Goal: Task Accomplishment & Management: Complete application form

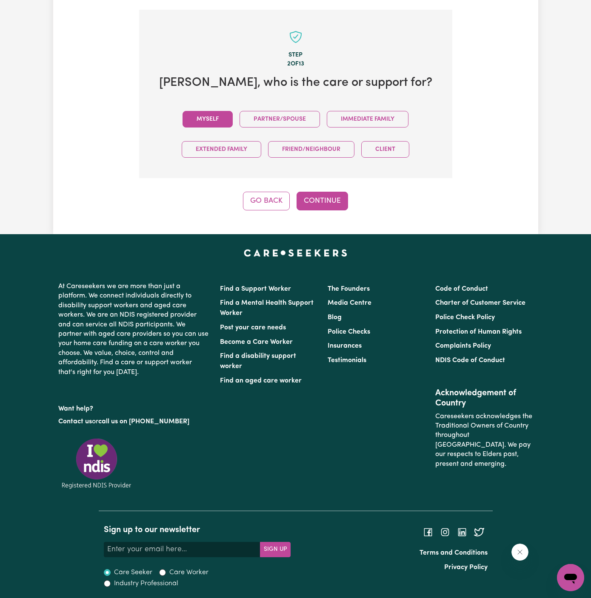
click at [209, 114] on button "Myself" at bounding box center [207, 119] width 50 height 17
click at [321, 183] on div "Step 2 of 13 Morley , who is the care or support for? Myself Partner/Spouse Imm…" at bounding box center [295, 110] width 313 height 201
click at [322, 188] on div "Step 2 of 13 Morley , who is the care or support for? Myself Partner/Spouse Imm…" at bounding box center [295, 110] width 313 height 201
click at [334, 198] on button "Continue" at bounding box center [321, 201] width 51 height 19
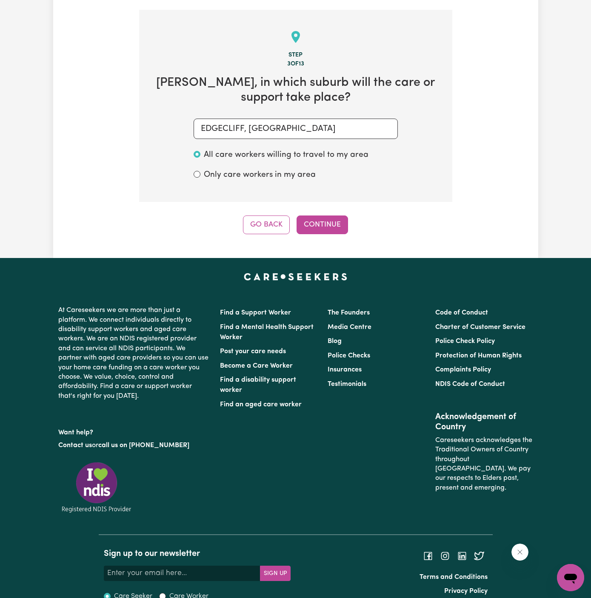
scroll to position [302, 0]
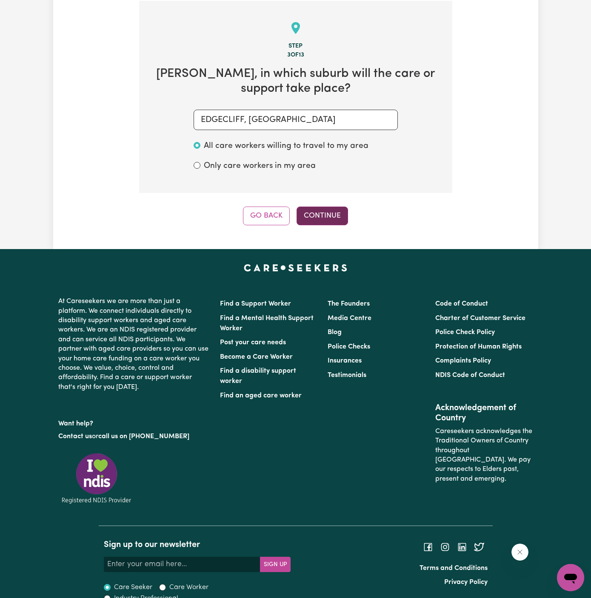
click at [336, 221] on button "Continue" at bounding box center [321, 216] width 51 height 19
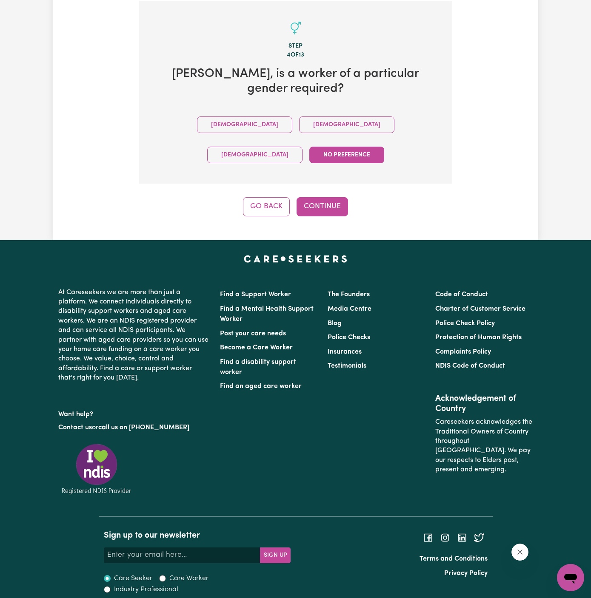
scroll to position [277, 0]
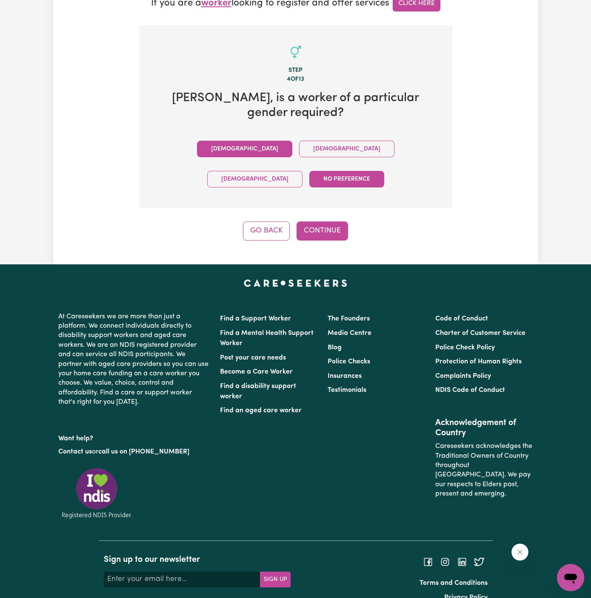
click at [200, 149] on button "Male" at bounding box center [244, 149] width 95 height 17
drag, startPoint x: 367, startPoint y: 233, endPoint x: 331, endPoint y: 208, distance: 43.4
click at [331, 208] on div "Menu About us How it works Safety & resources Blog AI Worker Match Post a job F…" at bounding box center [295, 177] width 591 height 908
click at [331, 222] on button "Continue" at bounding box center [321, 231] width 51 height 19
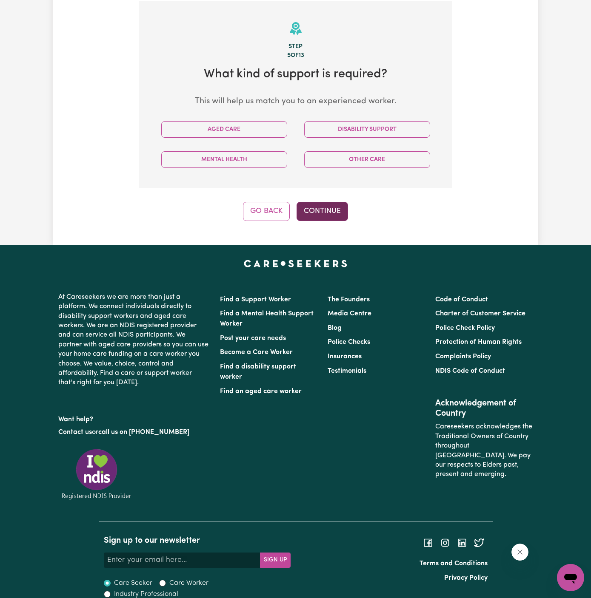
scroll to position [302, 0]
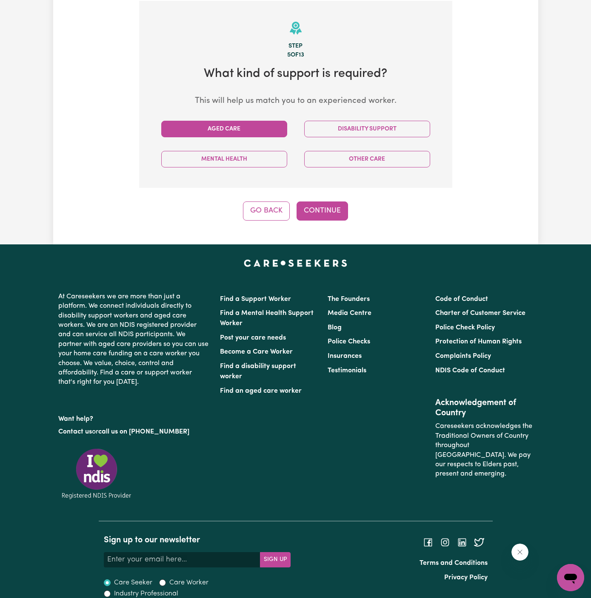
click at [271, 132] on button "Aged Care" at bounding box center [224, 129] width 126 height 17
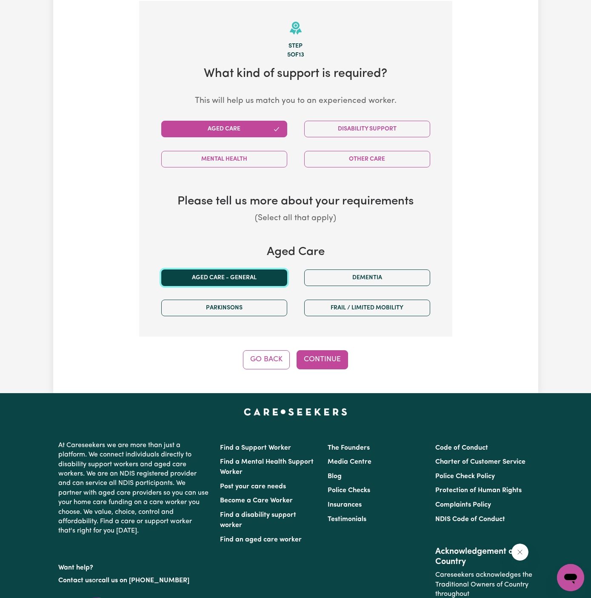
click at [240, 272] on button "Aged care - General" at bounding box center [224, 278] width 126 height 17
click at [322, 368] on div "Tell us your care and support requirements Welcome to Careseekers. We are excit…" at bounding box center [295, 60] width 485 height 665
click at [319, 359] on button "Continue" at bounding box center [321, 359] width 51 height 19
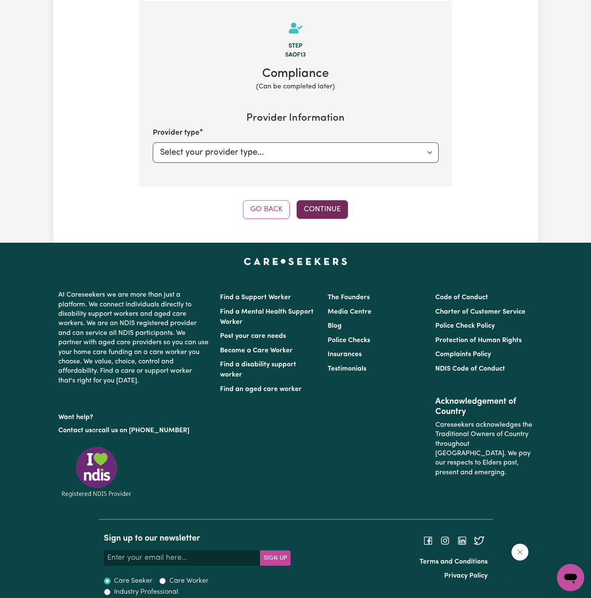
click at [323, 209] on button "Continue" at bounding box center [321, 209] width 51 height 19
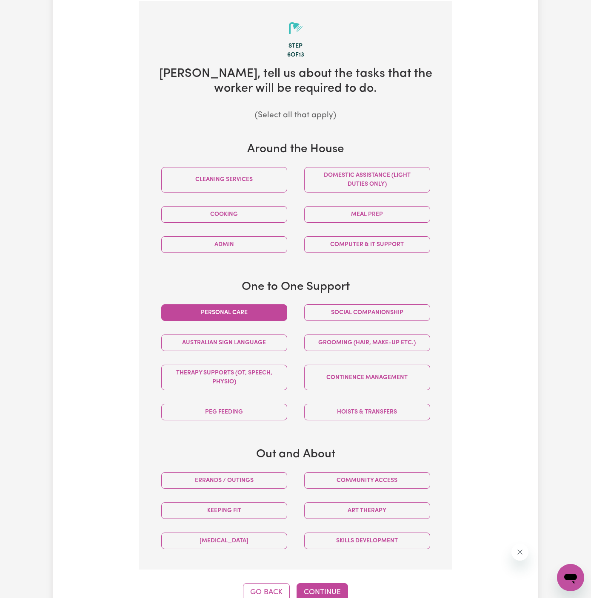
click at [268, 307] on button "Personal care" at bounding box center [224, 313] width 126 height 17
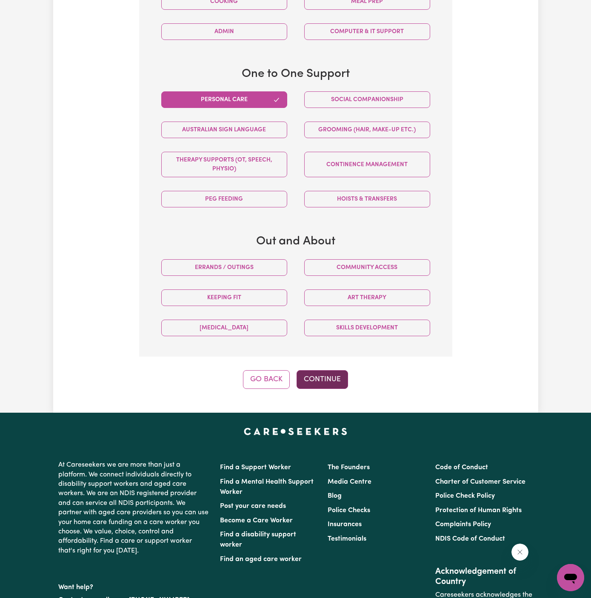
click at [324, 375] on button "Continue" at bounding box center [321, 379] width 51 height 19
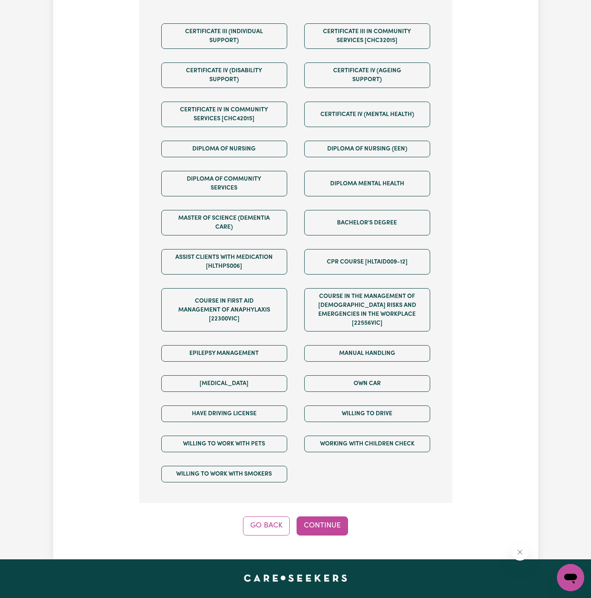
click at [326, 517] on button "Continue" at bounding box center [321, 526] width 51 height 19
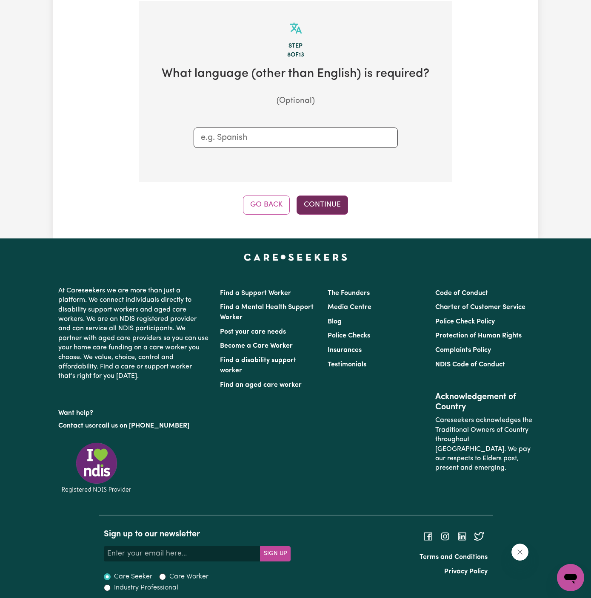
click at [326, 201] on button "Continue" at bounding box center [321, 205] width 51 height 19
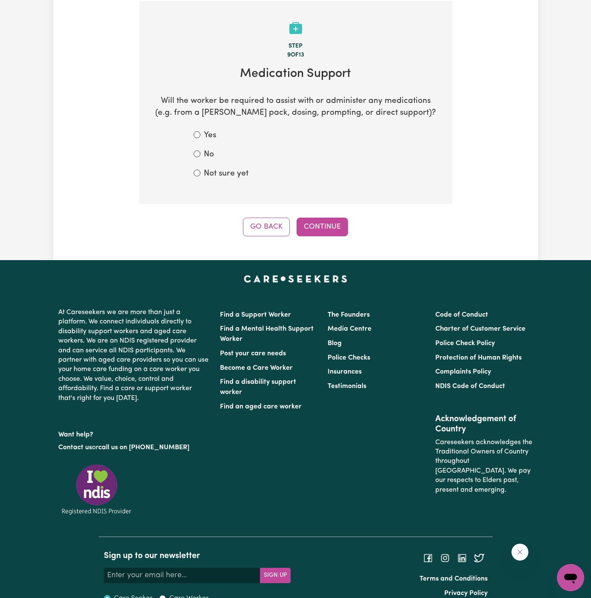
click at [227, 179] on label "Not sure yet" at bounding box center [226, 174] width 45 height 12
click at [200, 177] on input "Not sure yet" at bounding box center [197, 173] width 7 height 7
radio input "true"
click at [322, 227] on button "Continue" at bounding box center [321, 227] width 51 height 19
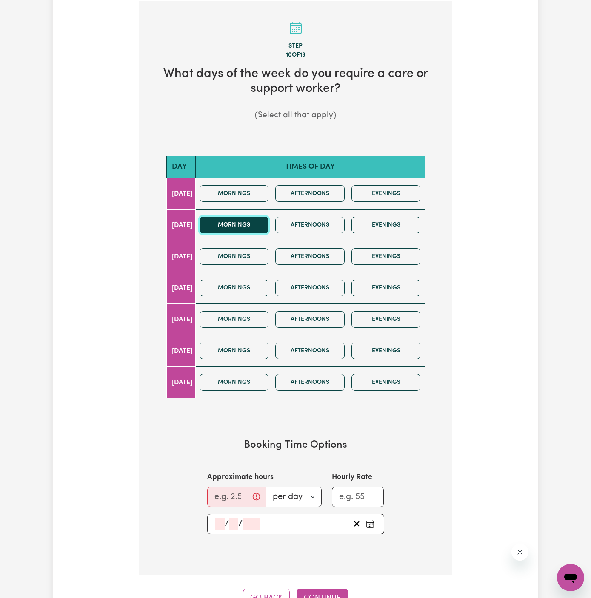
click at [248, 222] on button "Mornings" at bounding box center [233, 225] width 69 height 17
click at [228, 495] on input "Approximate hours" at bounding box center [236, 497] width 59 height 20
drag, startPoint x: 228, startPoint y: 495, endPoint x: 194, endPoint y: 495, distance: 34.0
click at [194, 495] on div "Approximate hours 1 per day per week Hourly Rate" at bounding box center [296, 489] width 218 height 35
type input "2"
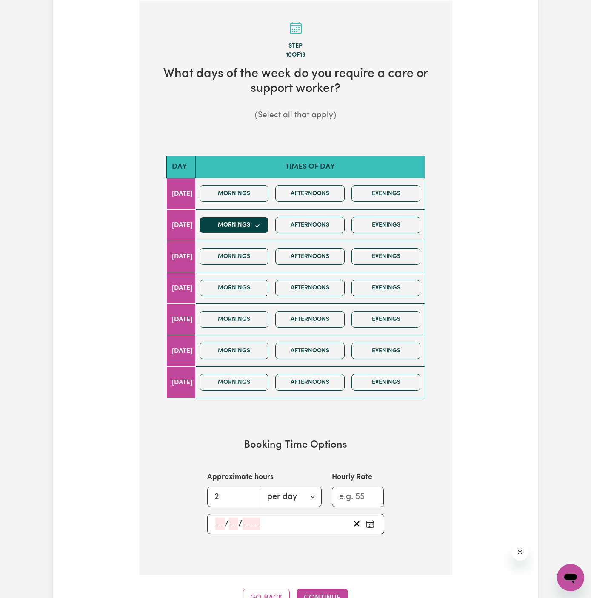
click at [224, 524] on input "number" at bounding box center [219, 524] width 9 height 13
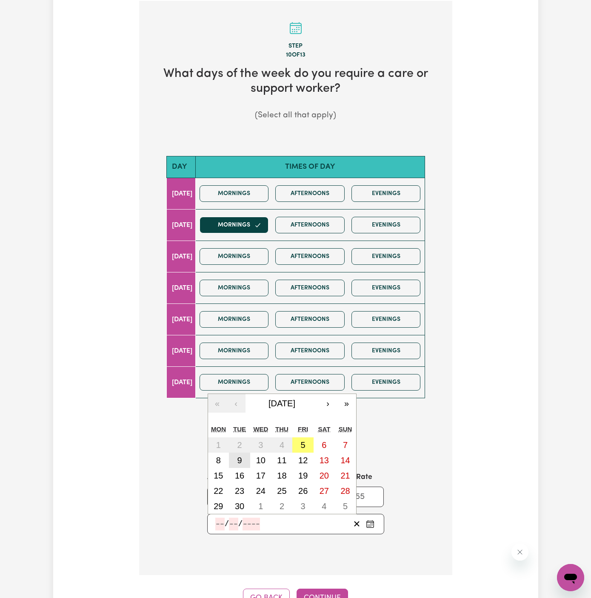
click at [239, 453] on button "9" at bounding box center [239, 460] width 21 height 15
type input "2025-09-09"
type input "9"
type input "2025"
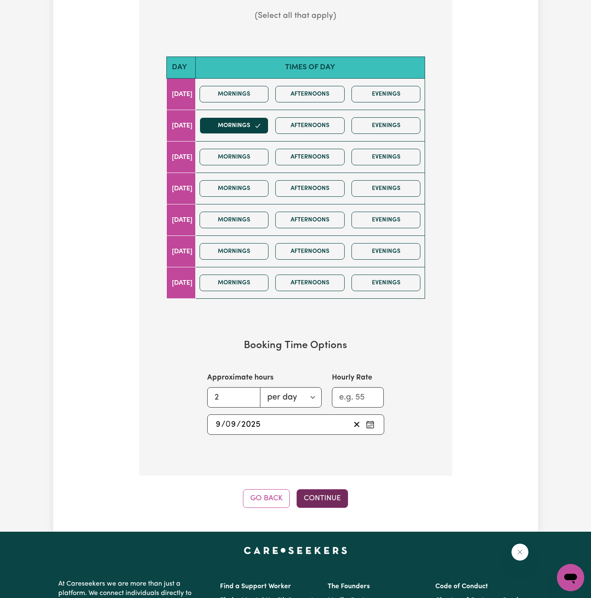
click at [330, 497] on button "Continue" at bounding box center [321, 499] width 51 height 19
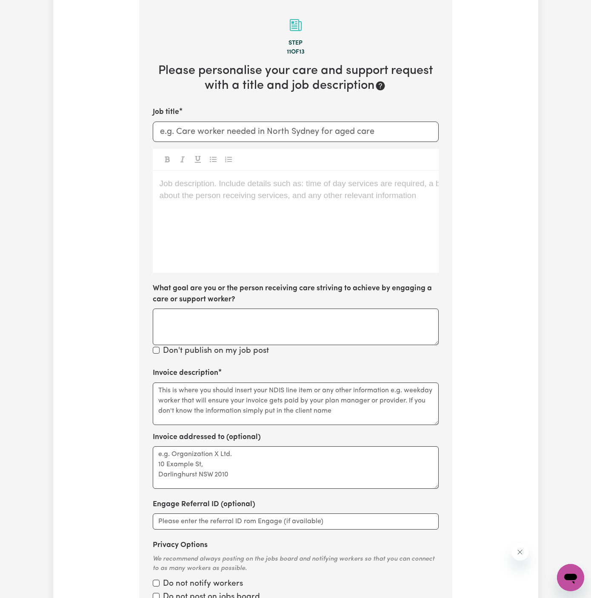
scroll to position [302, 0]
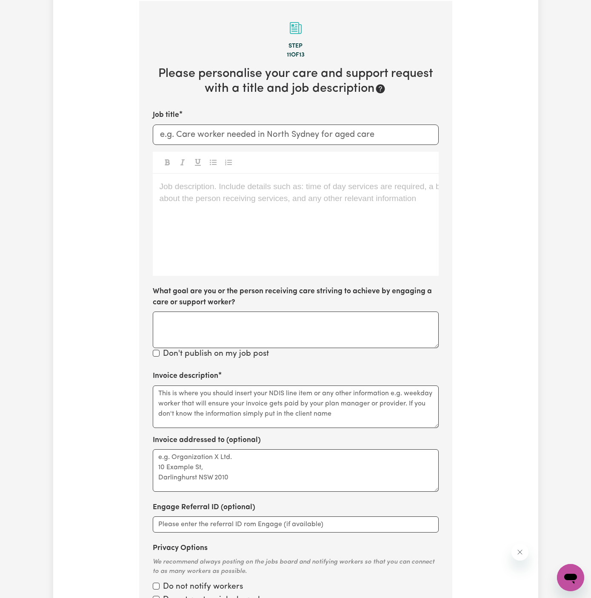
click at [252, 208] on div "Job description. Include details such as: time of day services are required, a …" at bounding box center [296, 225] width 286 height 102
click at [263, 206] on div "Job description. Include details such as: time of day services are required, a …" at bounding box center [296, 225] width 286 height 102
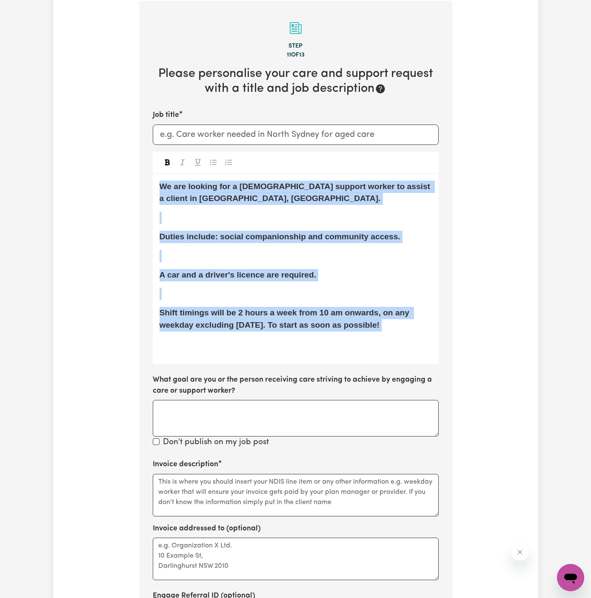
drag, startPoint x: 408, startPoint y: 336, endPoint x: 140, endPoint y: 186, distance: 306.8
click at [140, 186] on section "Step 11 of 13 Please personalise your care and support request with a title and…" at bounding box center [295, 358] width 313 height 715
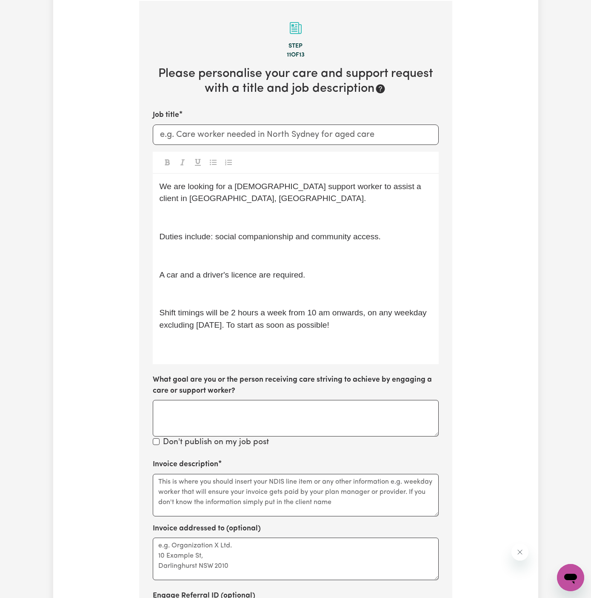
click at [304, 271] on span "A car and a driver's licence are required." at bounding box center [232, 275] width 146 height 9
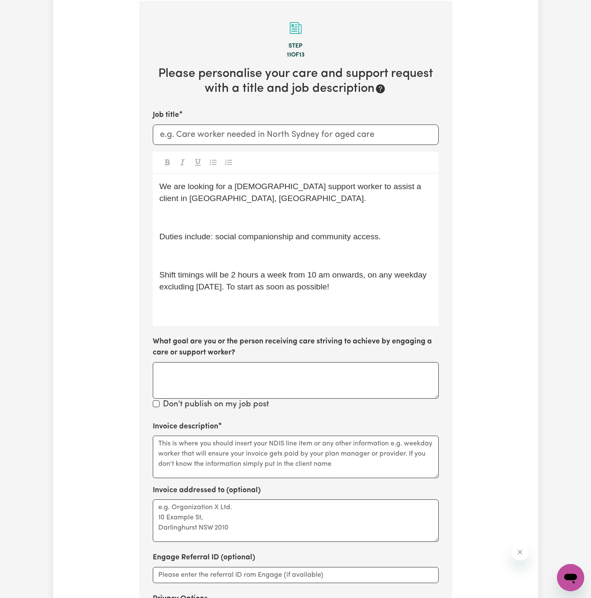
click at [305, 273] on span "Shift timings will be 2 hours a week from 10 am onwards, on any weekday excludi…" at bounding box center [294, 281] width 270 height 21
click at [303, 258] on p "﻿" at bounding box center [295, 256] width 272 height 12
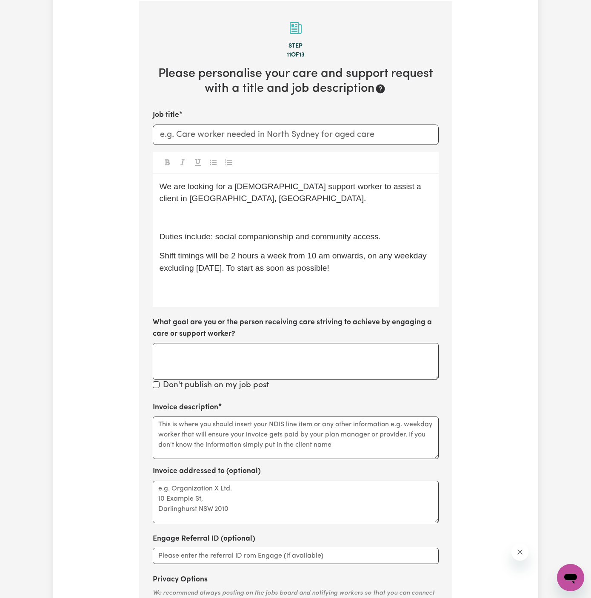
click at [302, 270] on span "Shift timings will be 2 hours a week from 10 am onwards, on any weekday excludi…" at bounding box center [294, 261] width 270 height 21
click at [352, 278] on div "We are looking for a female support worker to assist a client in Peakhurst, NSW…" at bounding box center [296, 241] width 286 height 134
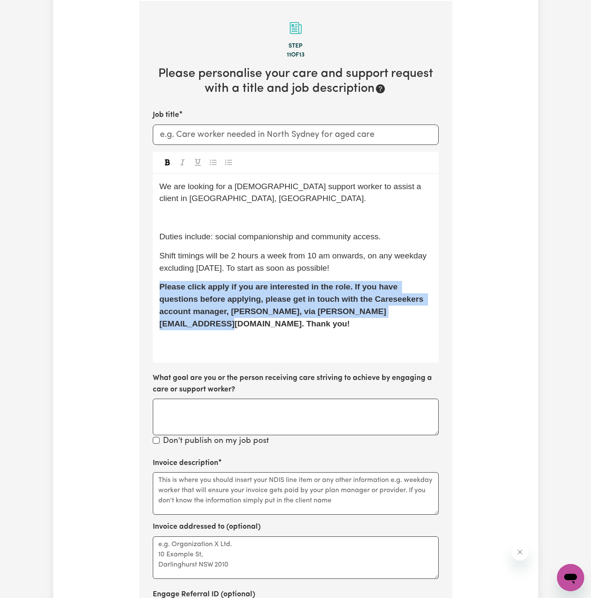
drag, startPoint x: 395, startPoint y: 312, endPoint x: 144, endPoint y: 290, distance: 252.3
click at [144, 290] on section "Step 11 of 13 Please personalise your care and support request with a title and…" at bounding box center [295, 357] width 313 height 713
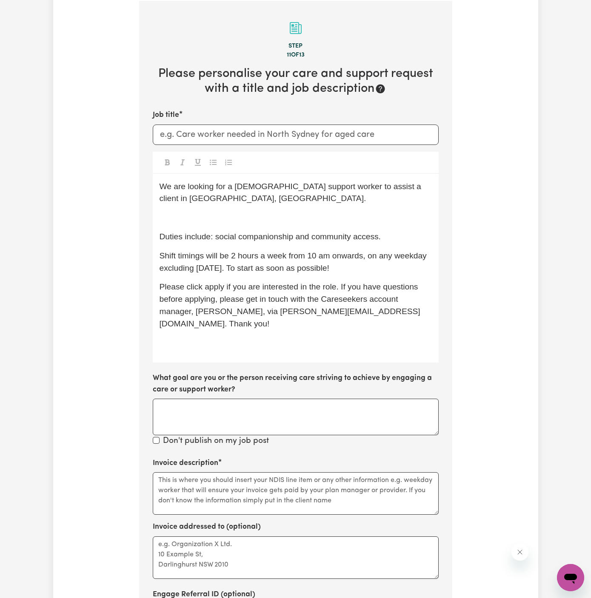
click at [145, 290] on section "Step 11 of 13 Please personalise your care and support request with a title and…" at bounding box center [295, 357] width 313 height 713
click at [180, 323] on div "We are looking for a female support worker to assist a client in Peakhurst, NSW…" at bounding box center [296, 268] width 286 height 189
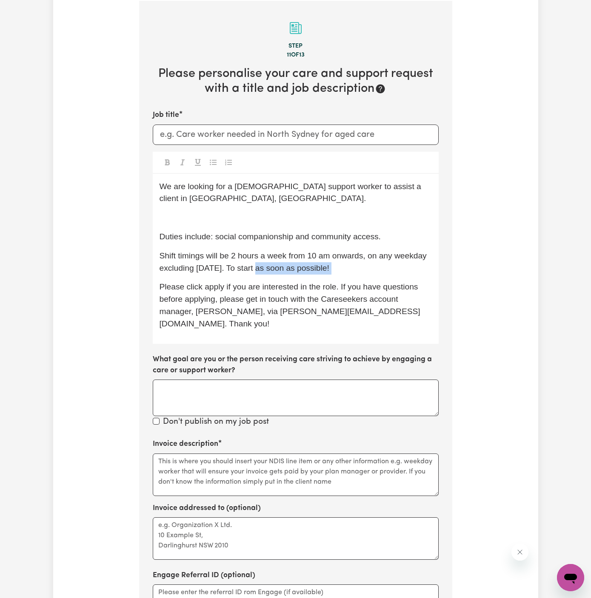
drag, startPoint x: 257, startPoint y: 268, endPoint x: 424, endPoint y: 275, distance: 166.9
click at [424, 275] on div "We are looking for a female support worker to assist a client in Peakhurst, NSW…" at bounding box center [296, 259] width 286 height 170
click at [228, 255] on span "Shift timings will be 2 hours a week from 10 am onwards, on any weekday excludi…" at bounding box center [294, 261] width 270 height 21
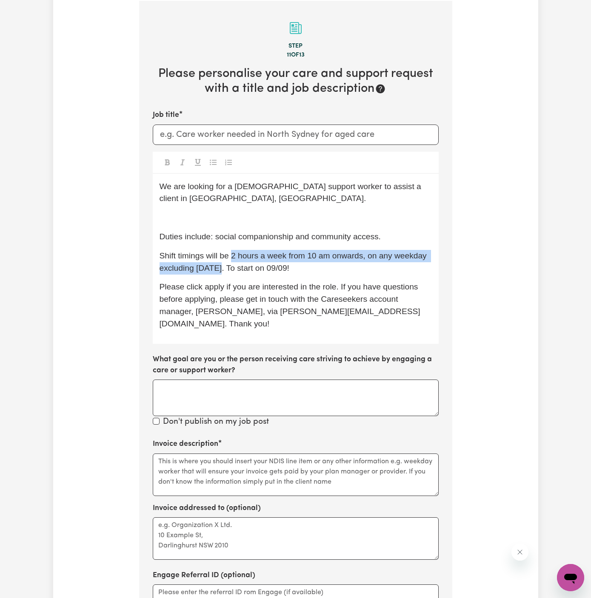
drag, startPoint x: 231, startPoint y: 258, endPoint x: 224, endPoint y: 265, distance: 10.5
click at [224, 265] on span "Shift timings will be 2 hours a week from 10 am onwards, on any weekday excludi…" at bounding box center [294, 261] width 270 height 21
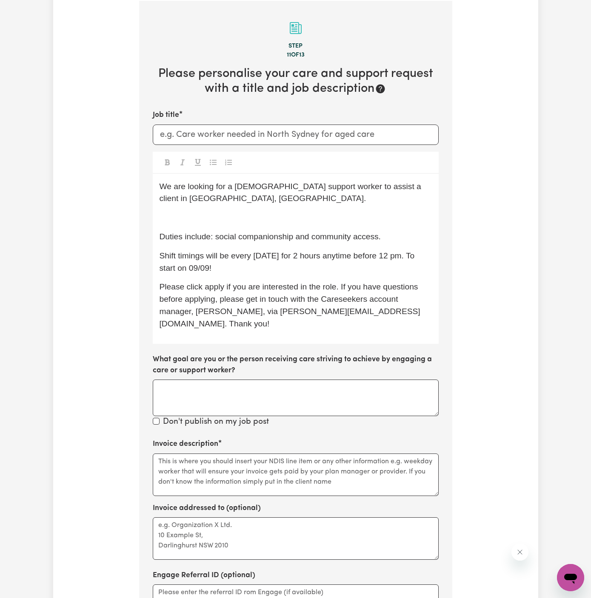
click at [232, 262] on p "Shift timings will be every Tuesday for 2 hours anytime before 12 pm. To start …" at bounding box center [295, 262] width 272 height 25
click at [341, 256] on span "Shift timings will be every Tuesday for 2 hours anytime before 12 pm. To start …" at bounding box center [287, 261] width 257 height 21
click at [347, 281] on p "Please click apply if you are interested in the role. If you have questions bef…" at bounding box center [295, 305] width 272 height 49
click at [328, 256] on span "Shift timings will be every Tuesday for 2 hours anytime before 12 pm. To start …" at bounding box center [287, 261] width 257 height 21
click at [256, 228] on div "We are looking for a female support worker to assist a client in Peakhurst, NSW…" at bounding box center [296, 259] width 286 height 170
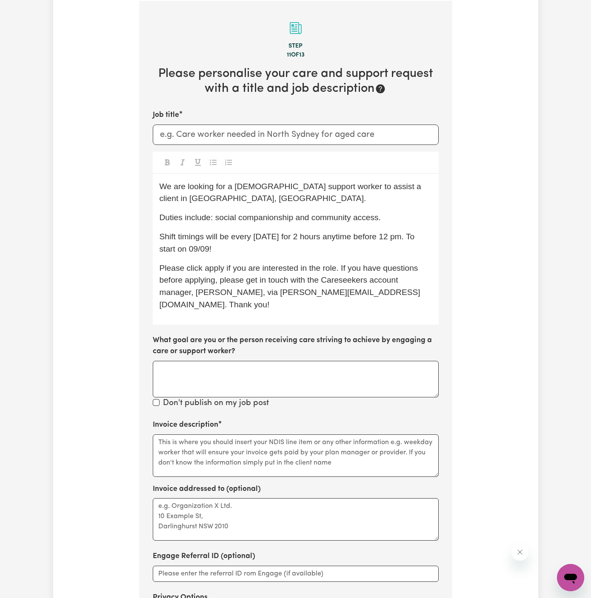
click at [271, 232] on span "Shift timings will be every Tuesday for 2 hours anytime before 12 pm. To start …" at bounding box center [287, 242] width 257 height 21
drag, startPoint x: 213, startPoint y: 219, endPoint x: 407, endPoint y: 219, distance: 194.8
click at [407, 219] on p "Duties include: social companionship and community access." at bounding box center [295, 218] width 272 height 12
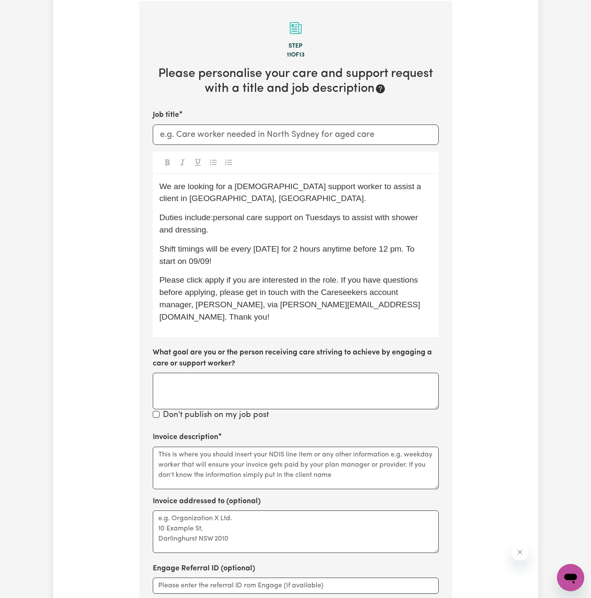
click at [418, 218] on span "Duties include:personal care support on Tuesdays to assist with shower and dres…" at bounding box center [289, 223] width 261 height 21
drag, startPoint x: 341, startPoint y: 217, endPoint x: 294, endPoint y: 217, distance: 46.4
click at [294, 217] on span "Duties include:personal care support on Tuesdays to assist with shower and dres…" at bounding box center [289, 223] width 261 height 21
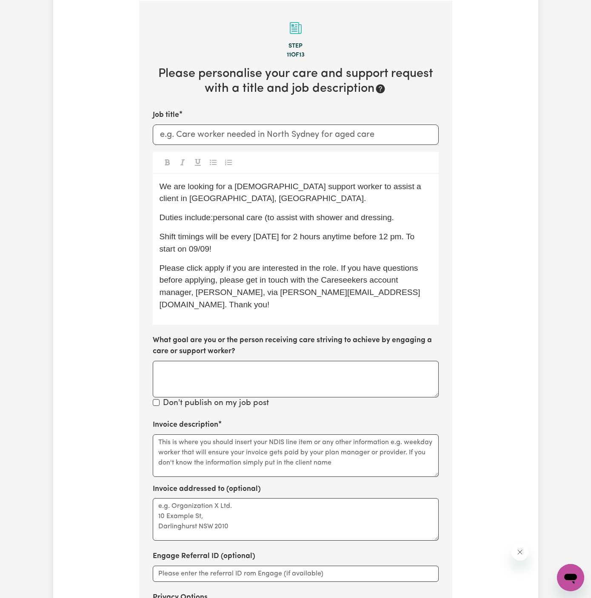
click at [398, 218] on p "Duties include:personal care (to assist with shower and dressing." at bounding box center [295, 218] width 272 height 12
click at [240, 216] on span "Duties include:personal care (to assist with shower and dressing)" at bounding box center [276, 217] width 235 height 9
click at [284, 251] on p "Shift timings will be every Tuesday for 2 hours anytime before 12 pm. To start …" at bounding box center [295, 243] width 272 height 25
click at [241, 231] on p "Shift timings will be every Tuesday for 2 hours anytime before 12 pm. To start …" at bounding box center [295, 243] width 272 height 25
click at [241, 185] on span "We are looking for a female support worker to assist a client in Peakhurst, NSW." at bounding box center [291, 192] width 264 height 21
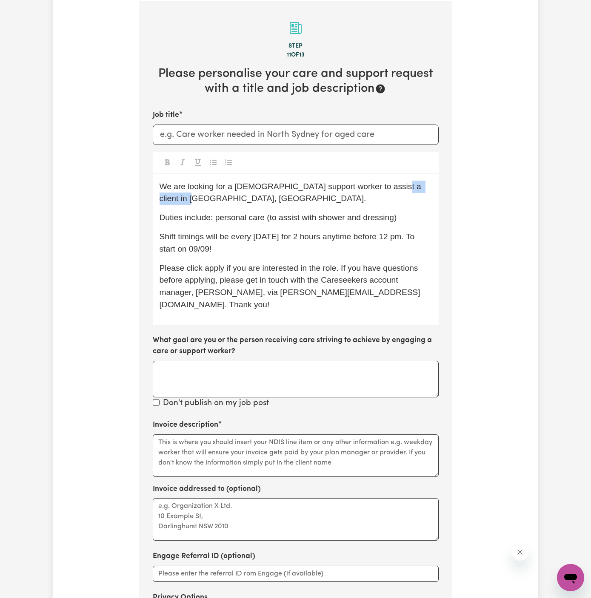
drag, startPoint x: 378, startPoint y: 187, endPoint x: 432, endPoint y: 194, distance: 54.4
click at [432, 194] on div "We are looking for a male support worker to assist a client in Peakhurst, NSW. …" at bounding box center [296, 249] width 286 height 151
click at [344, 188] on span "We are looking for a male support worker to assist a client in Edgecliff, NSW." at bounding box center [291, 192] width 264 height 21
click at [300, 137] on input "Job title" at bounding box center [296, 135] width 286 height 20
click at [255, 197] on p "We are looking for a male support worker to assist an aged care client in Edgec…" at bounding box center [295, 193] width 272 height 25
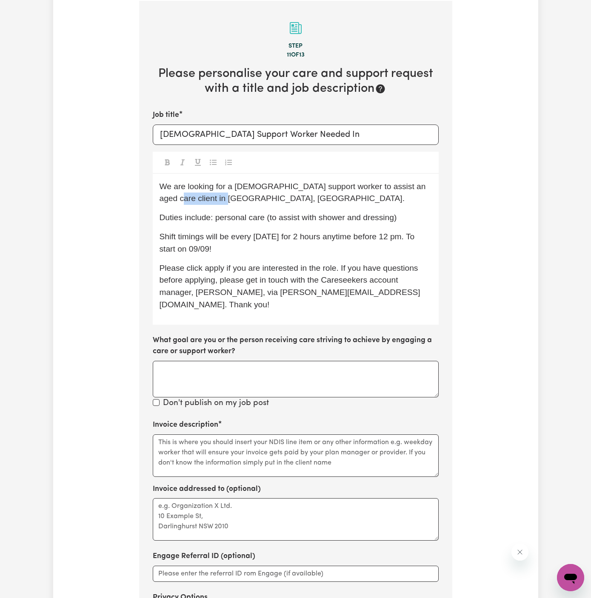
drag, startPoint x: 213, startPoint y: 196, endPoint x: 144, endPoint y: 202, distance: 69.5
click at [144, 202] on section "Step 11 of 13 Please personalise your care and support request with a title and…" at bounding box center [295, 338] width 313 height 675
copy span "Edgecliff, NSW"
click at [323, 131] on input "Male Support Worker Needed In" at bounding box center [296, 135] width 286 height 20
paste input "Edgecliff, NSW"
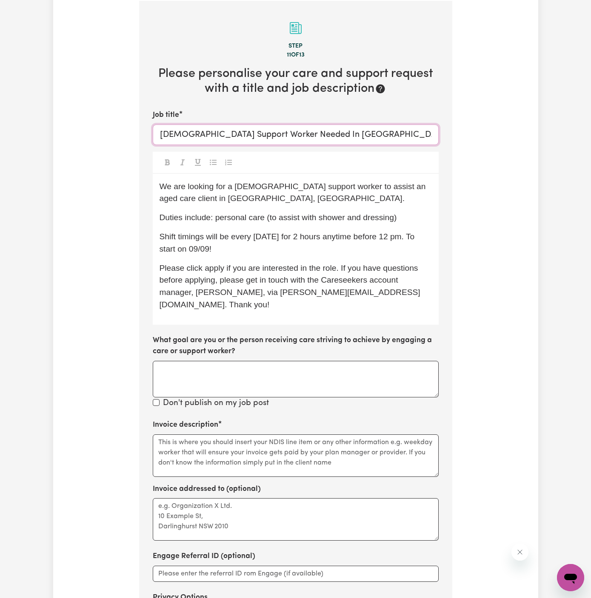
type input "Male Support Worker Needed In Edgecliff, NSW"
click at [364, 214] on span "Duties include: personal care (to assist with shower and dressing)" at bounding box center [277, 217] width 237 height 9
click at [313, 442] on textarea "Invoice description" at bounding box center [296, 456] width 286 height 43
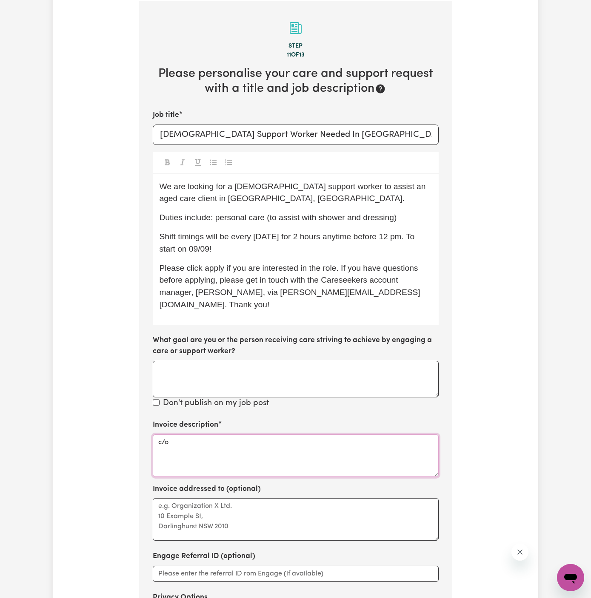
paste textarea "Vitality Club"
click at [313, 442] on textarea "c/o Vitality Club" at bounding box center [296, 456] width 286 height 43
click at [209, 435] on textarea "c/o Vitality Club" at bounding box center [296, 456] width 286 height 43
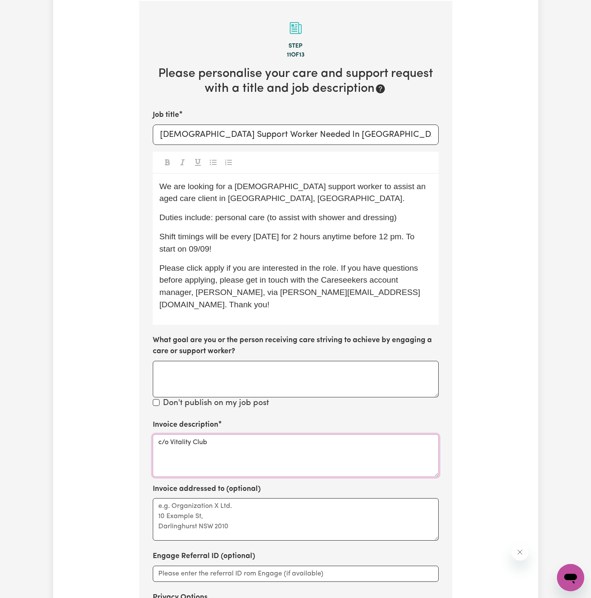
type textarea "c/o Vitality Club"
click at [216, 504] on textarea "Invoice addressed to (optional)" at bounding box center [296, 519] width 286 height 43
paste textarea "c/o Vitality Club"
type textarea "c/o Vitality Club"
click at [237, 188] on span "We are looking for a male support worker to assist an aged care client in Edgec…" at bounding box center [293, 192] width 268 height 21
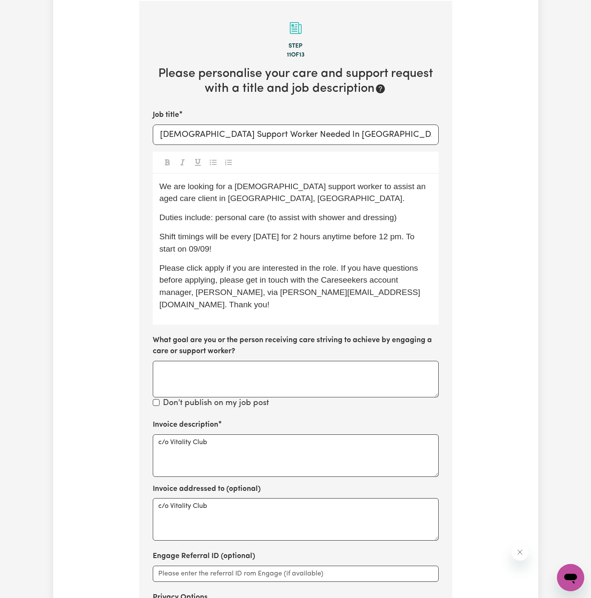
click at [179, 186] on span "We are looking for a male support worker to assist an aged care client in Edgec…" at bounding box center [293, 192] width 268 height 21
click at [188, 189] on span "We are looking for a male support worker to assist an aged care client in Edgec…" at bounding box center [293, 192] width 268 height 21
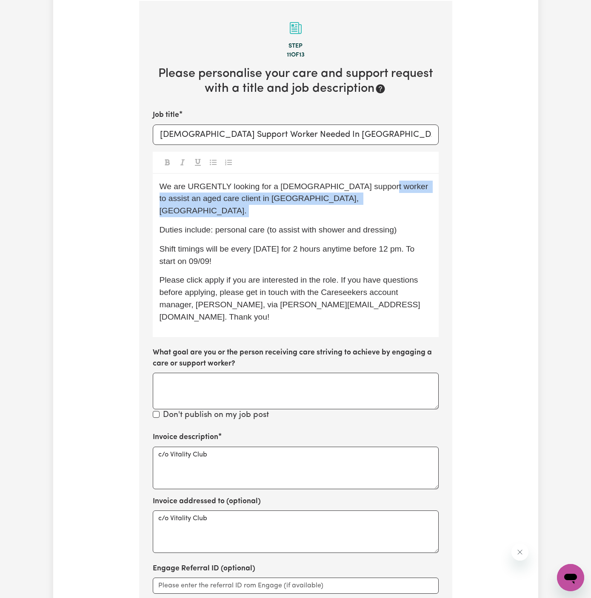
drag, startPoint x: 369, startPoint y: 186, endPoint x: 268, endPoint y: 204, distance: 102.8
click at [268, 204] on div "We are URGENTLY looking for a male support worker to assist an aged care client…" at bounding box center [296, 255] width 286 height 163
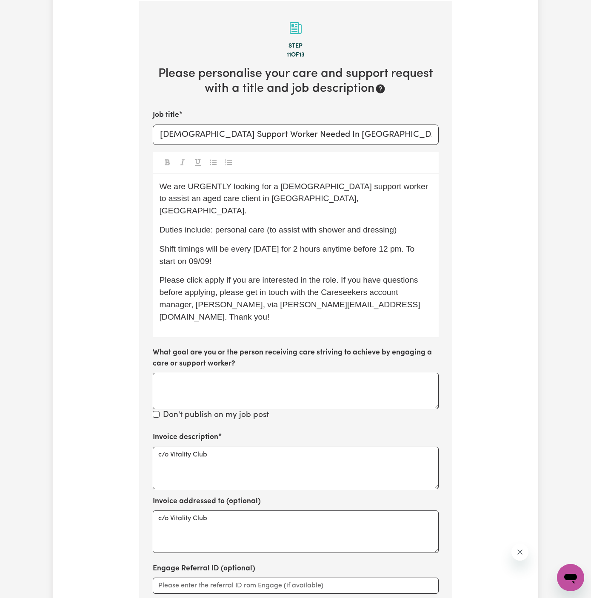
click at [274, 204] on div "We are URGENTLY looking for a male support worker to assist an aged care client…" at bounding box center [296, 255] width 286 height 163
drag, startPoint x: 302, startPoint y: 241, endPoint x: 273, endPoint y: 253, distance: 32.1
click at [273, 253] on p "Shift timings will be every Tuesday for 2 hours anytime before 12 pm. To start …" at bounding box center [295, 255] width 272 height 25
click at [274, 253] on p "Shift timings will be every Tuesday for 2 hours anytime before 12 pm. To start …" at bounding box center [295, 255] width 272 height 25
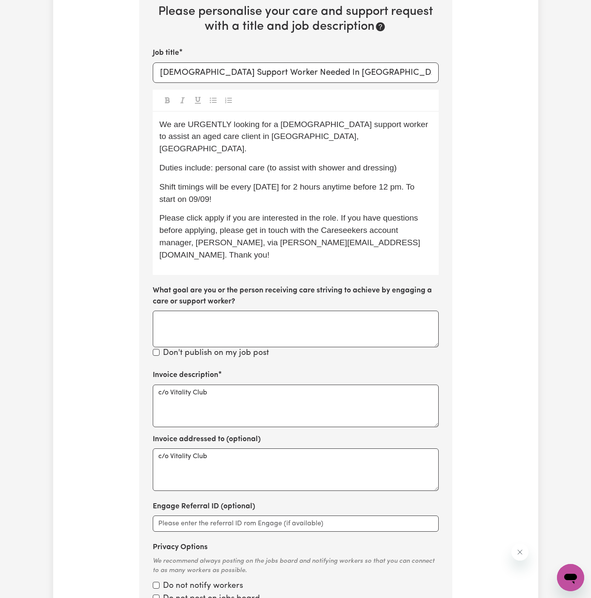
scroll to position [394, 0]
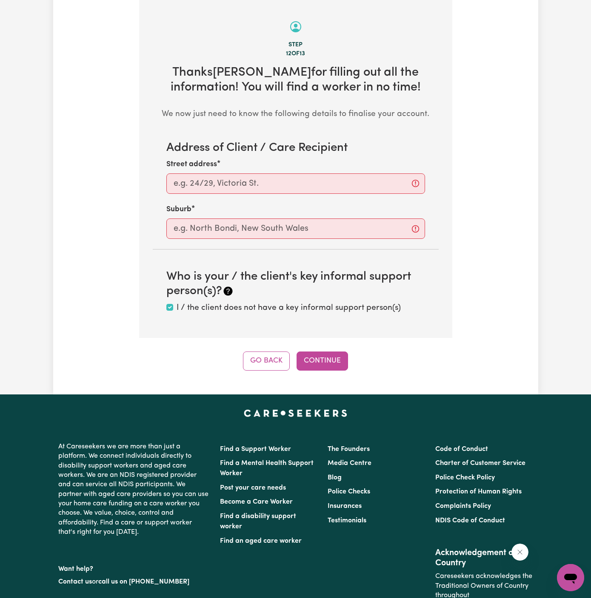
scroll to position [302, 0]
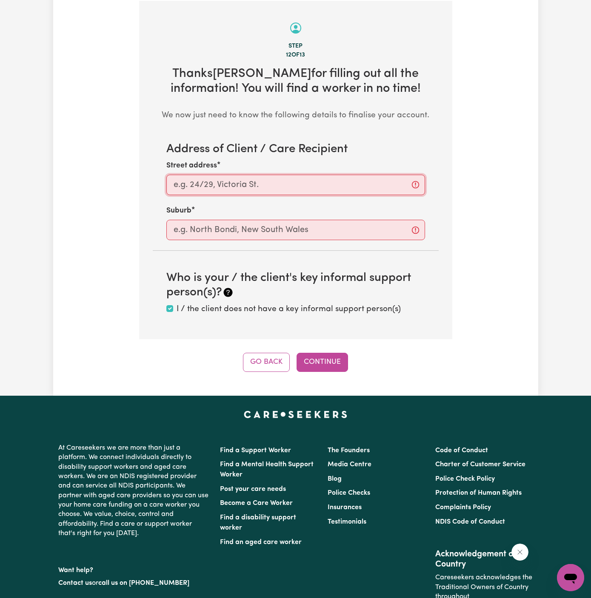
click at [310, 183] on input "Street address" at bounding box center [295, 185] width 259 height 20
paste input "Edgecliff"
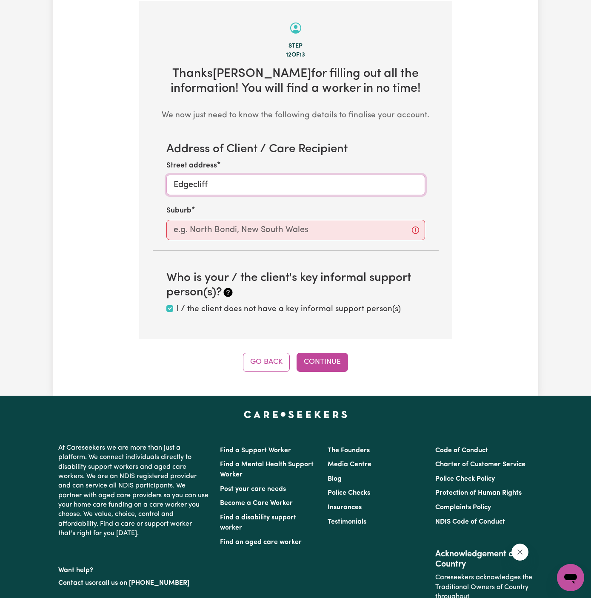
type input "Edgecliff"
click at [305, 225] on input "text" at bounding box center [295, 230] width 259 height 20
paste input "Edgecliff"
type input "Edgecliff"
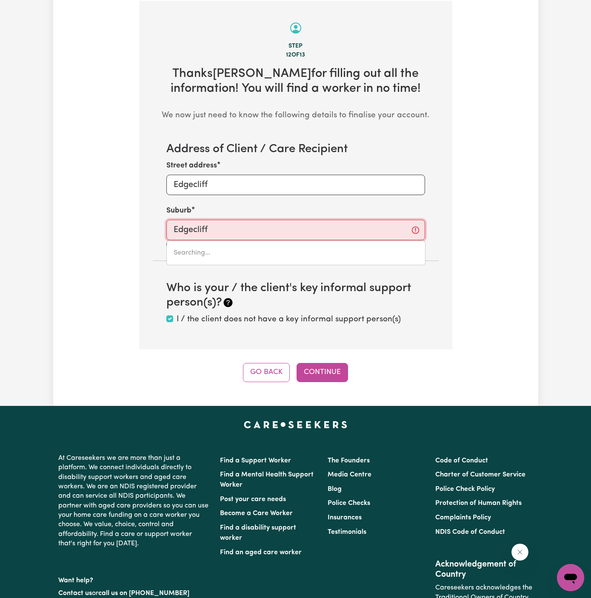
type input "Edgecliff, New South Wales, 2027"
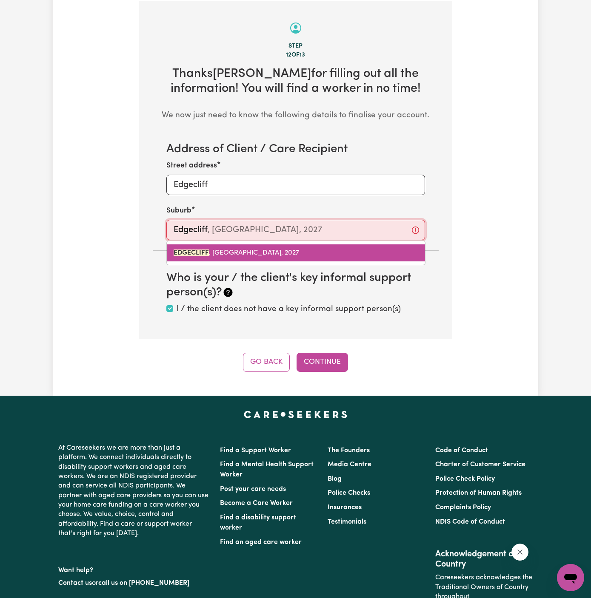
click at [284, 253] on link "EDGECLIFF , New South Wales, 2027" at bounding box center [296, 253] width 258 height 17
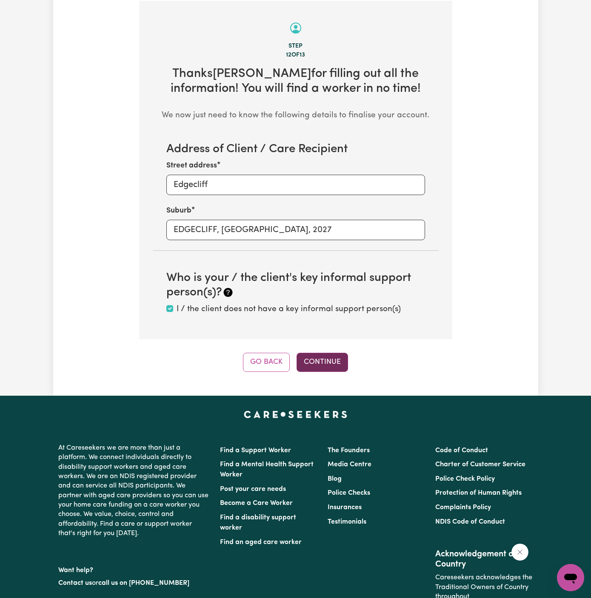
click at [323, 362] on button "Continue" at bounding box center [321, 362] width 51 height 19
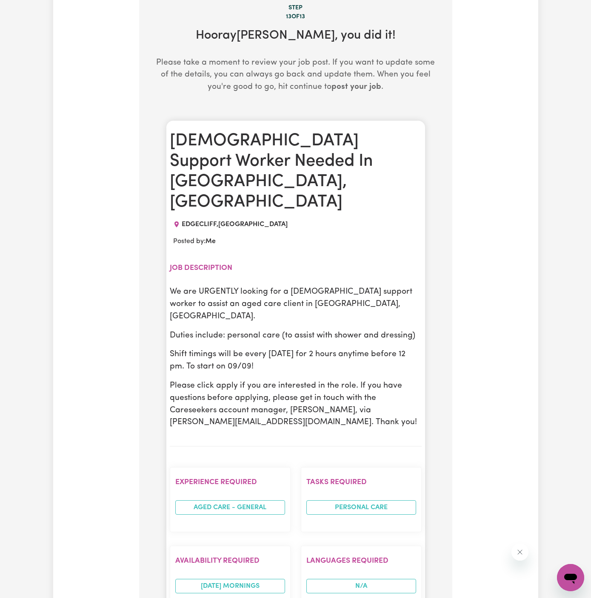
scroll to position [356, 0]
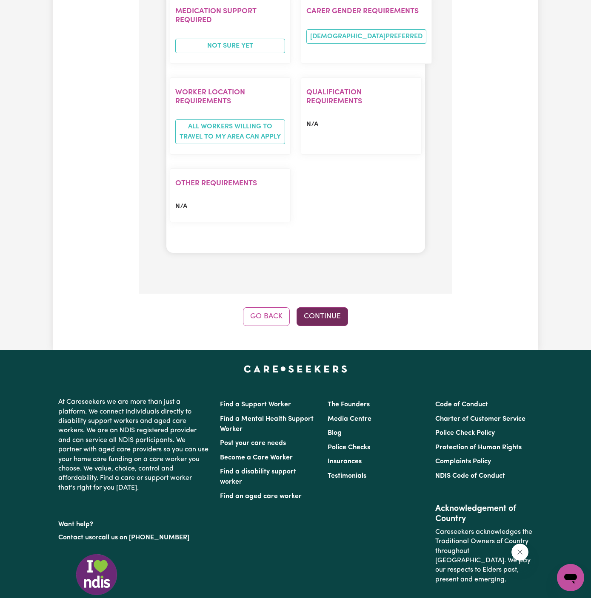
click at [323, 308] on button "Continue" at bounding box center [321, 317] width 51 height 19
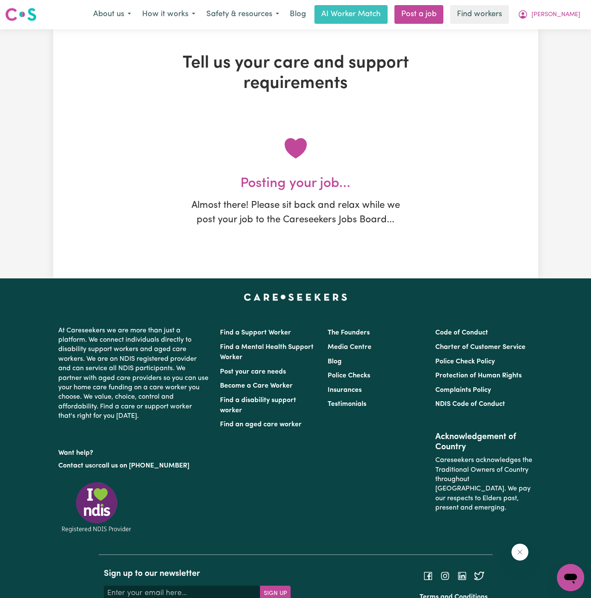
scroll to position [0, 0]
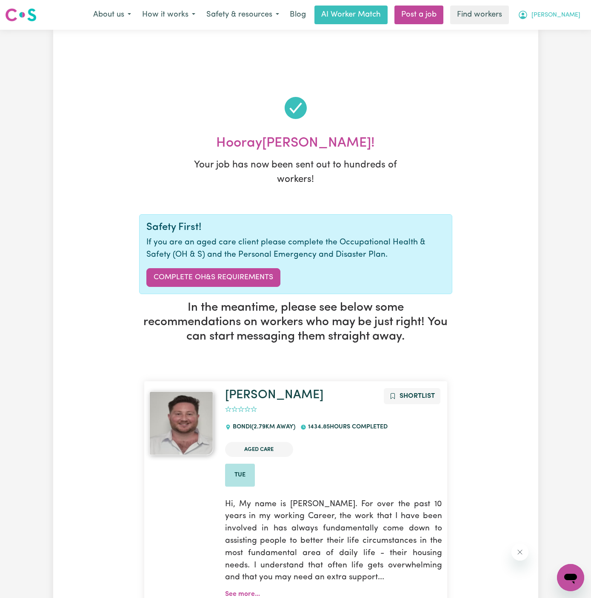
click at [570, 15] on span "[PERSON_NAME]" at bounding box center [555, 15] width 49 height 9
click at [567, 26] on link "My Dashboard" at bounding box center [551, 33] width 67 height 16
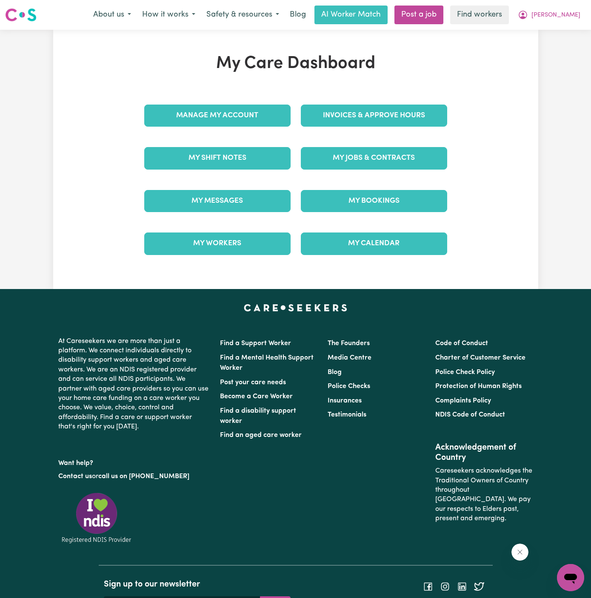
click at [262, 127] on div "Manage My Account" at bounding box center [217, 115] width 157 height 43
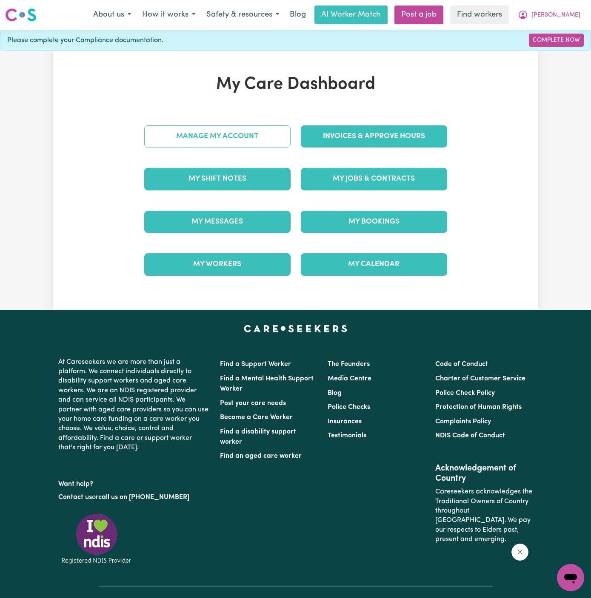
click at [258, 126] on link "Manage My Account" at bounding box center [217, 136] width 146 height 22
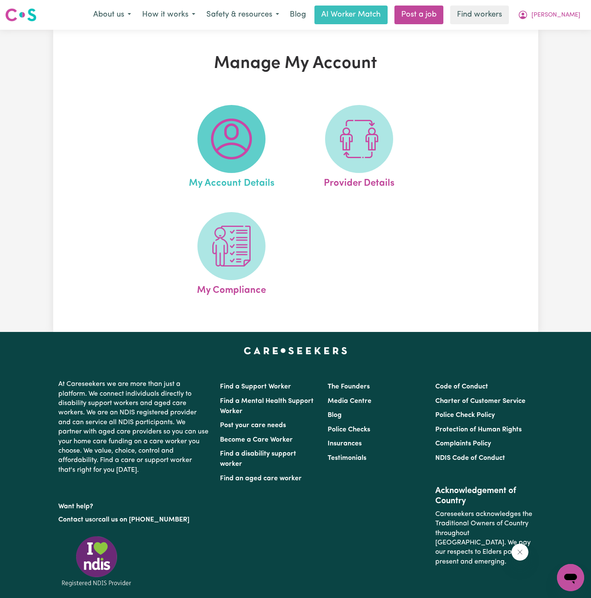
click at [256, 128] on span at bounding box center [231, 139] width 68 height 68
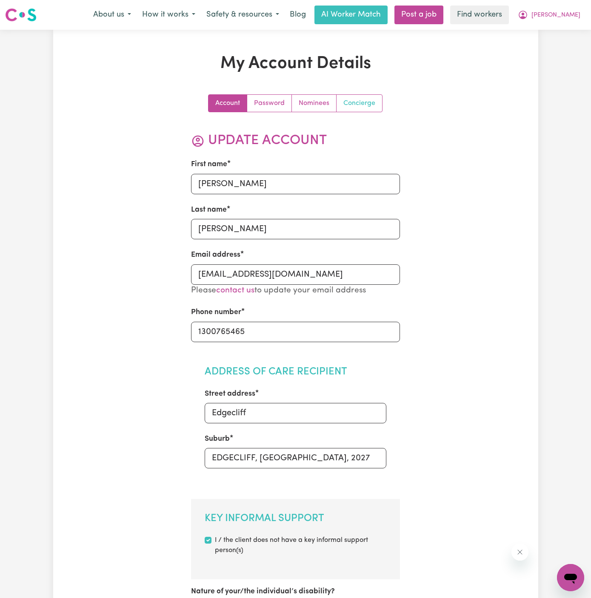
click at [358, 103] on link "Concierge" at bounding box center [359, 103] width 46 height 17
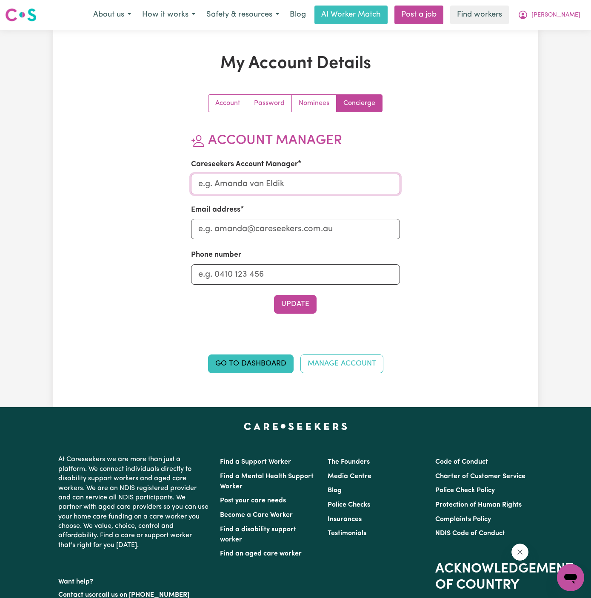
click at [307, 190] on input "Careseekers Account Manager" at bounding box center [295, 184] width 209 height 20
type input "Annie"
click at [326, 230] on input "Email address" at bounding box center [295, 229] width 209 height 20
type input "annie@careseekers.com.au"
click at [300, 271] on input "Phone number" at bounding box center [295, 275] width 209 height 20
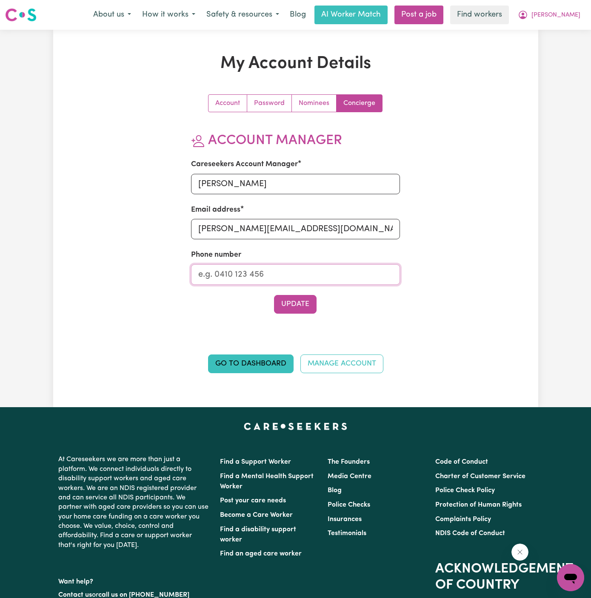
type input "1300765465"
click at [301, 299] on button "Update" at bounding box center [295, 304] width 43 height 19
click at [575, 15] on span "[PERSON_NAME]" at bounding box center [555, 15] width 49 height 9
click at [561, 37] on link "My Dashboard" at bounding box center [551, 33] width 67 height 16
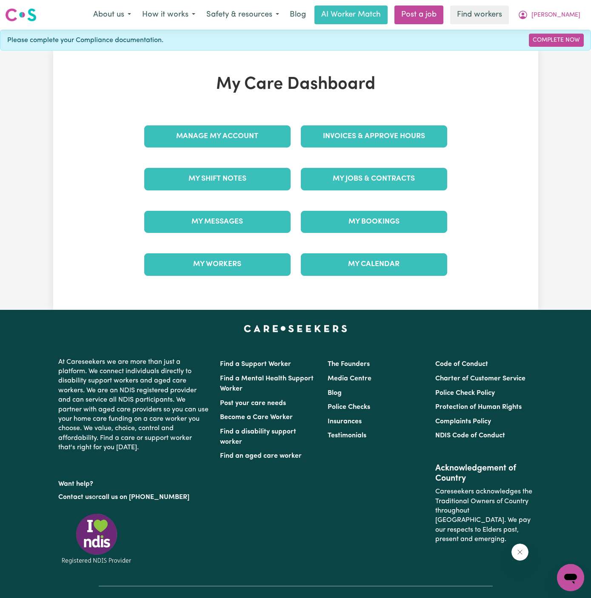
click at [236, 123] on div "Manage My Account" at bounding box center [217, 136] width 157 height 43
click at [228, 139] on link "Manage My Account" at bounding box center [217, 136] width 146 height 22
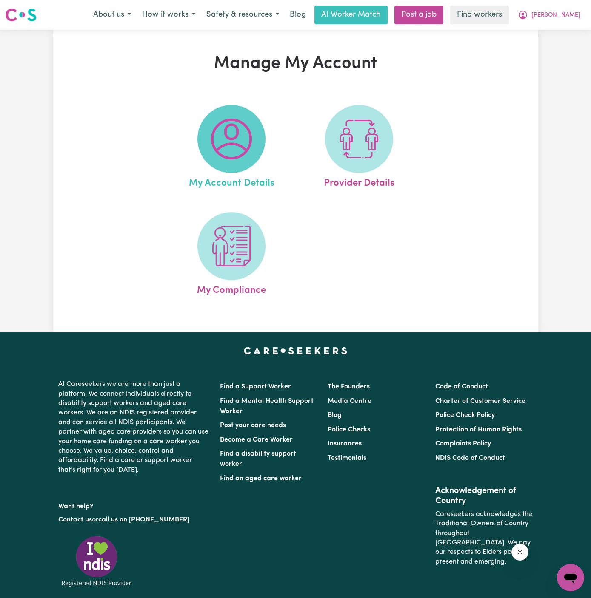
click at [228, 137] on img at bounding box center [231, 139] width 41 height 41
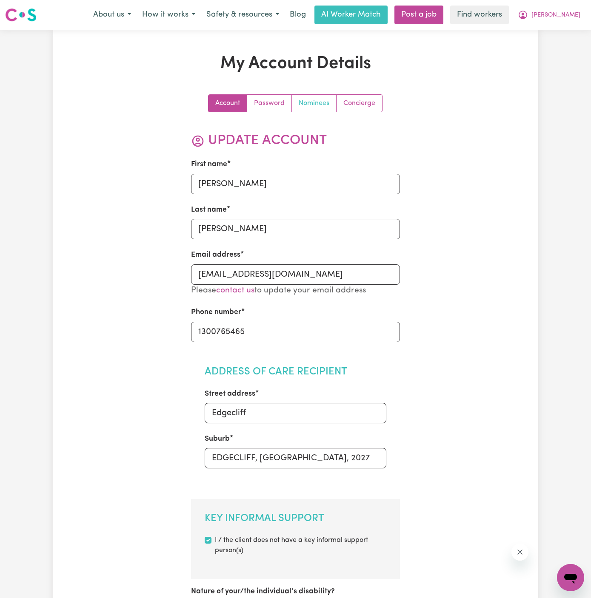
click at [319, 108] on link "Nominees" at bounding box center [314, 103] width 45 height 17
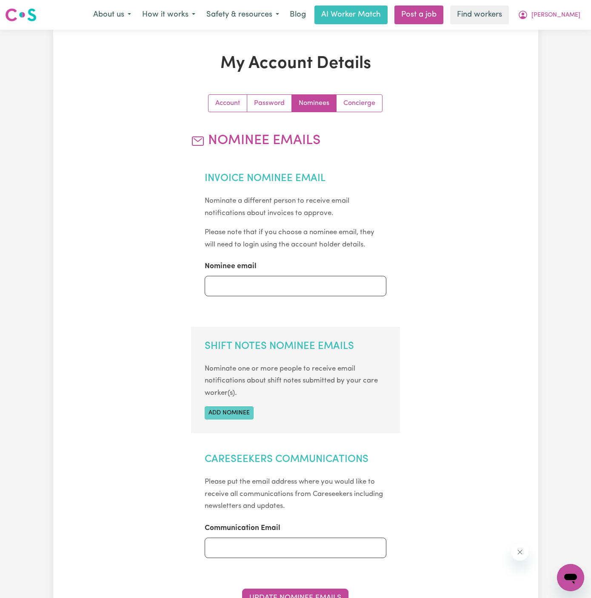
click at [236, 413] on button "Add nominee" at bounding box center [229, 413] width 49 height 13
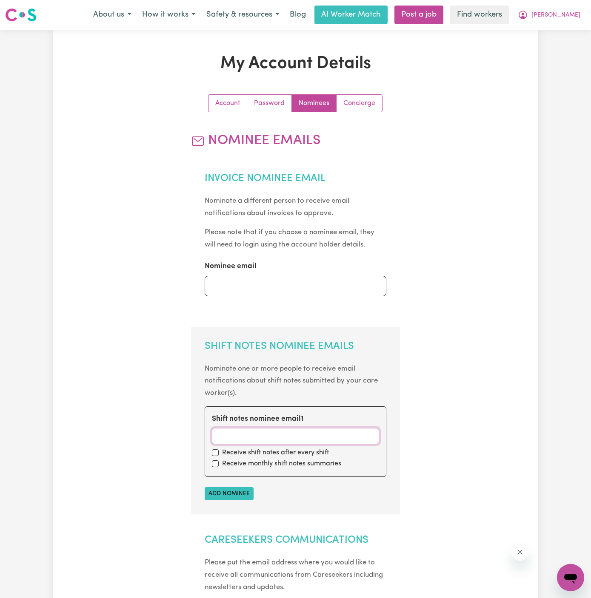
click at [242, 437] on input "Shift notes nominee email 1" at bounding box center [295, 436] width 167 height 16
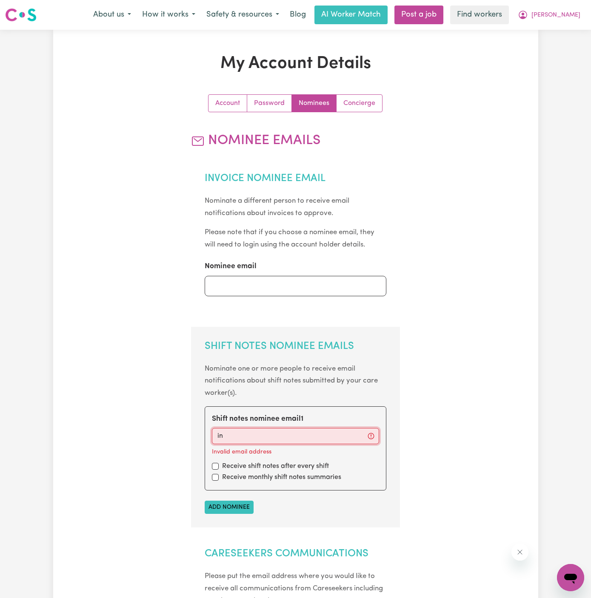
type input "info@vitalityclub.com.au"
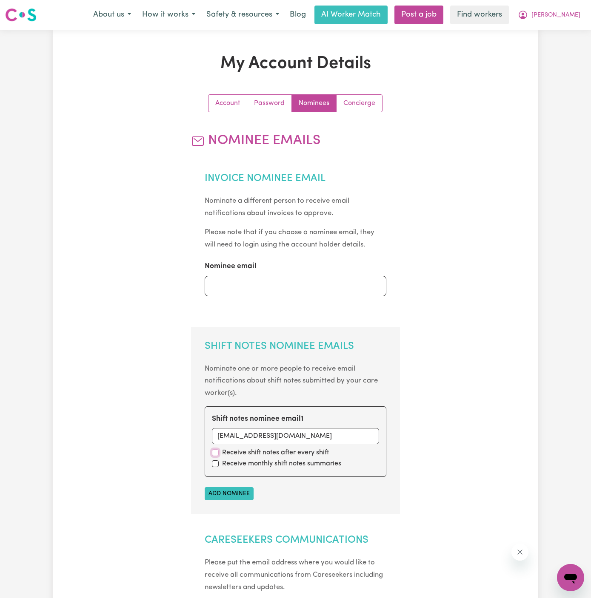
click at [216, 450] on input "checkbox" at bounding box center [215, 453] width 7 height 7
checkbox input "true"
click at [216, 464] on input "checkbox" at bounding box center [215, 464] width 7 height 7
checkbox input "true"
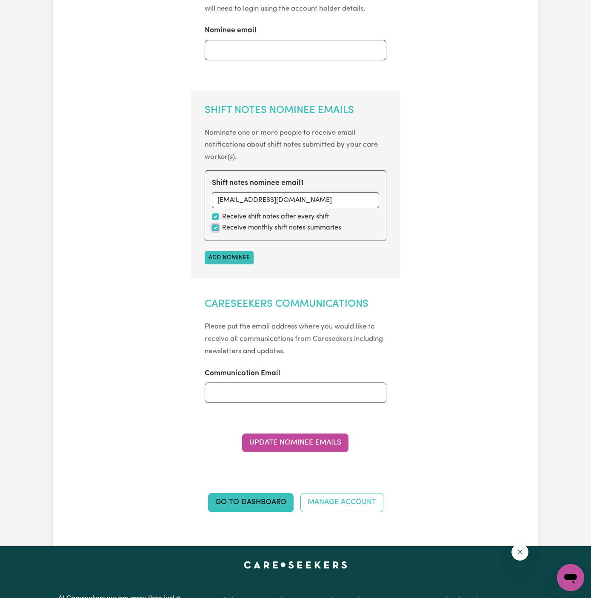
scroll to position [248, 0]
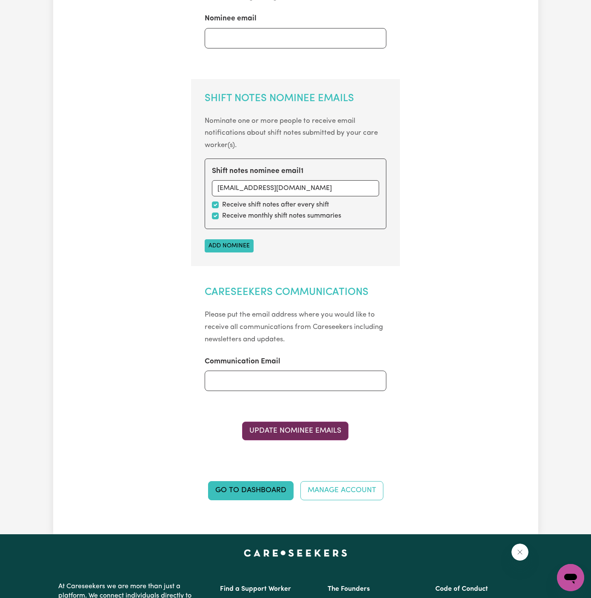
click at [299, 422] on button "Update Nominee Emails" at bounding box center [295, 431] width 106 height 19
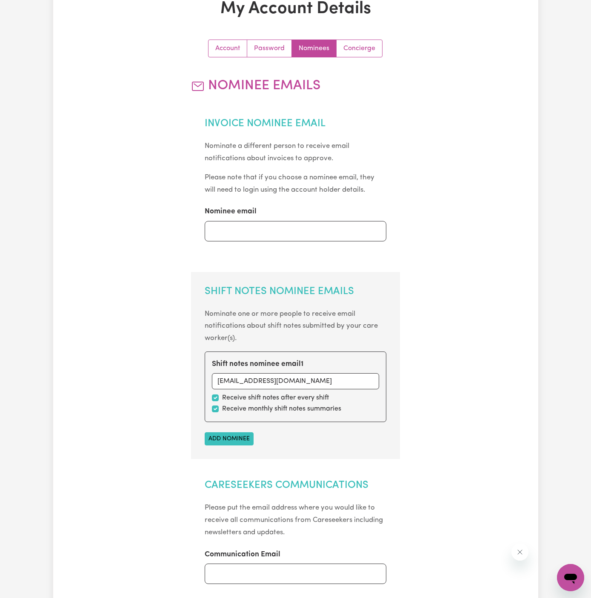
scroll to position [0, 0]
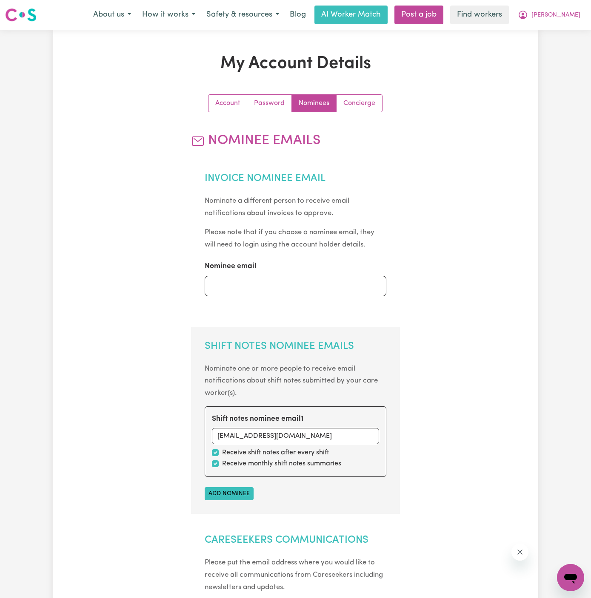
click at [575, 28] on nav "Menu About us How it works Safety & resources Blog AI Worker Match Post a job F…" at bounding box center [295, 15] width 591 height 30
click at [575, 15] on span "[PERSON_NAME]" at bounding box center [555, 15] width 49 height 9
click at [574, 31] on link "My Dashboard" at bounding box center [551, 33] width 67 height 16
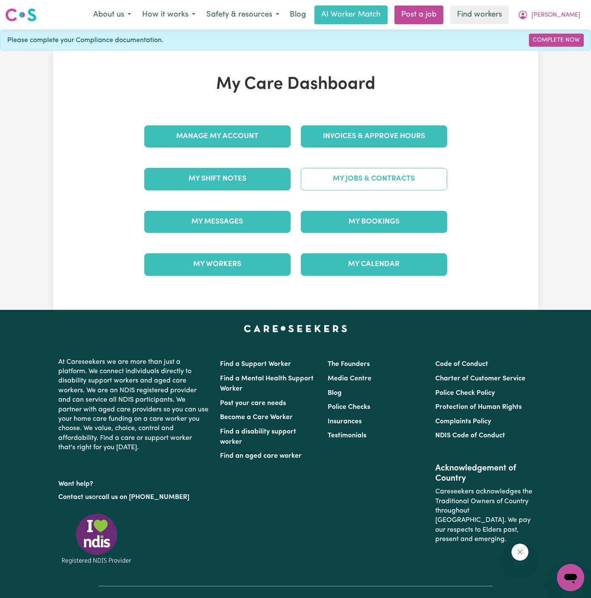
click at [368, 181] on link "My Jobs & Contracts" at bounding box center [374, 179] width 146 height 22
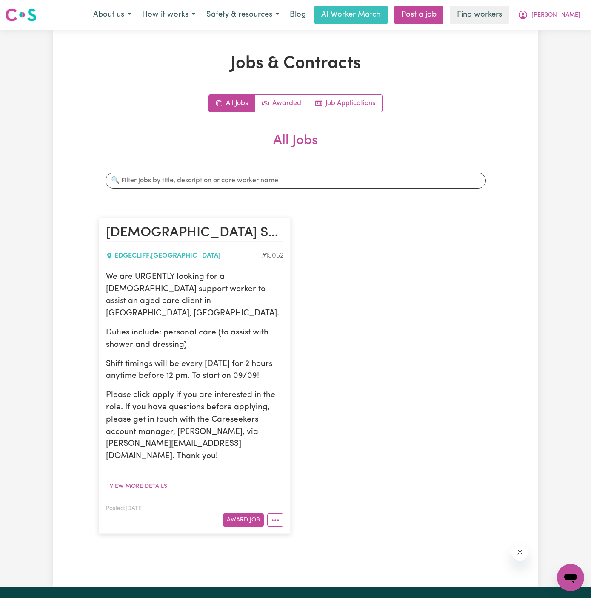
click at [232, 265] on article "Male Support Worker Needed In Edgecliff, NSW EDGECLIFF , New South Wales # 1505…" at bounding box center [195, 376] width 192 height 316
drag, startPoint x: 108, startPoint y: 276, endPoint x: 259, endPoint y: 361, distance: 172.9
click at [259, 361] on div "We are URGENTLY looking for a male support worker to assist an aged care client…" at bounding box center [194, 367] width 177 height 192
copy div "We are URGENTLY looking for a male support worker to assist an aged care client…"
click at [570, 13] on span "[PERSON_NAME]" at bounding box center [555, 15] width 49 height 9
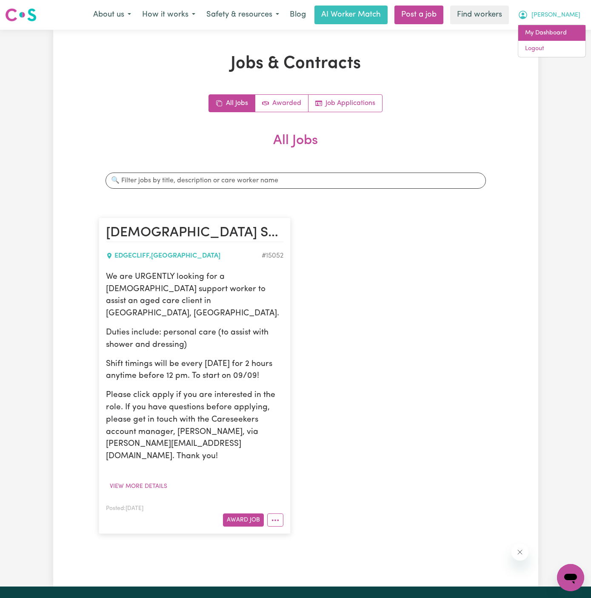
click at [568, 31] on link "My Dashboard" at bounding box center [551, 33] width 67 height 16
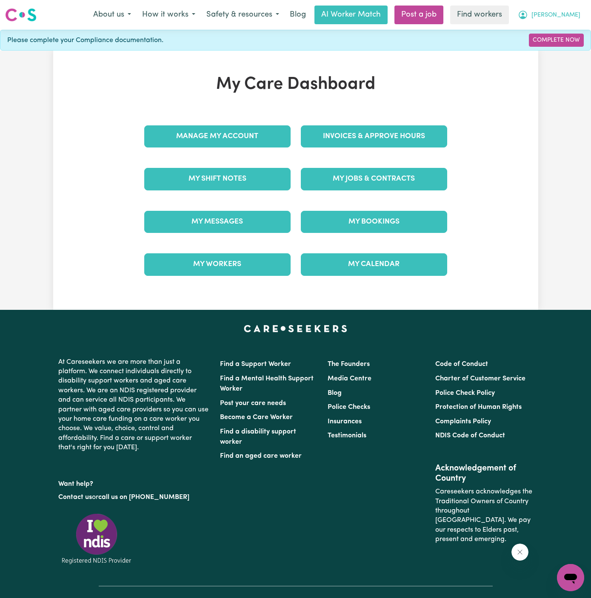
click at [568, 19] on span "[PERSON_NAME]" at bounding box center [555, 15] width 49 height 9
click at [563, 46] on link "Logout" at bounding box center [551, 49] width 67 height 16
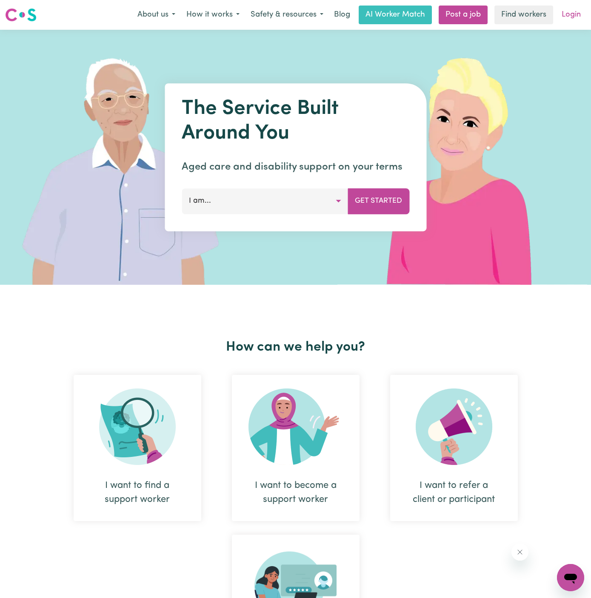
click at [575, 13] on link "Login" at bounding box center [570, 15] width 29 height 19
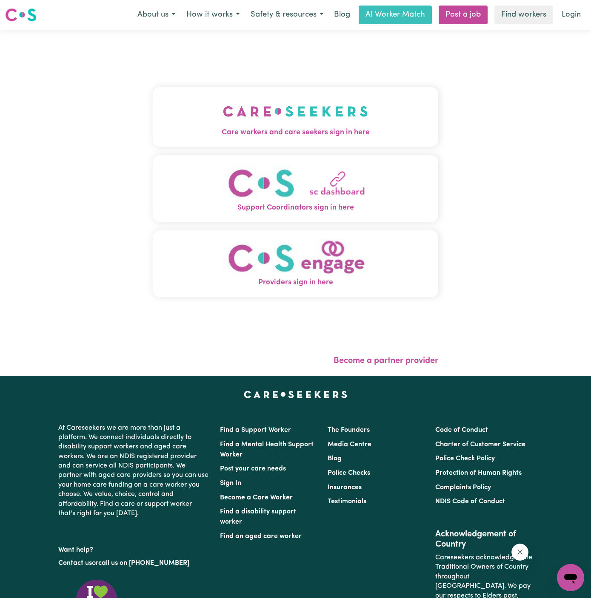
click at [239, 120] on img "Care workers and care seekers sign in here" at bounding box center [295, 111] width 145 height 31
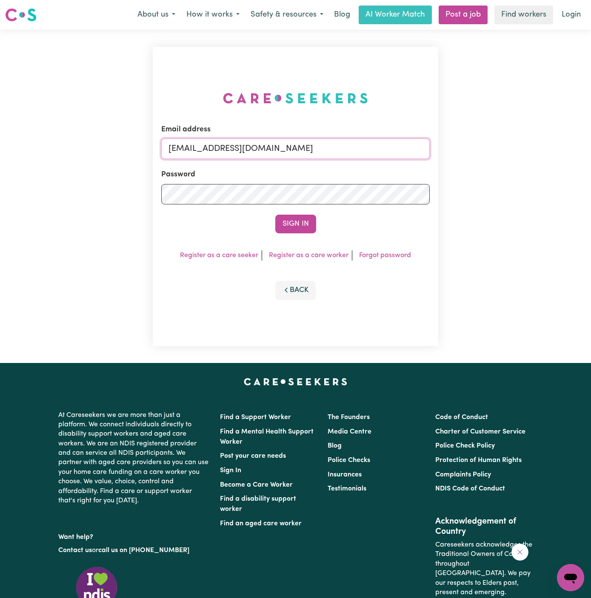
drag, startPoint x: 214, startPoint y: 150, endPoint x: 617, endPoint y: 147, distance: 402.4
click at [590, 147] on html "Menu About us How it works Safety & resources Blog AI Worker Match Post a job F…" at bounding box center [295, 364] width 591 height 729
type input "superuser~HusnuyeBehaettinYS@careseekers.com.au"
click at [293, 234] on div "Email address superuser~HusnuyeBehaettinYS@careseekers.com.au Password Sign In …" at bounding box center [295, 196] width 285 height 299
click at [298, 228] on button "Sign In" at bounding box center [295, 224] width 41 height 19
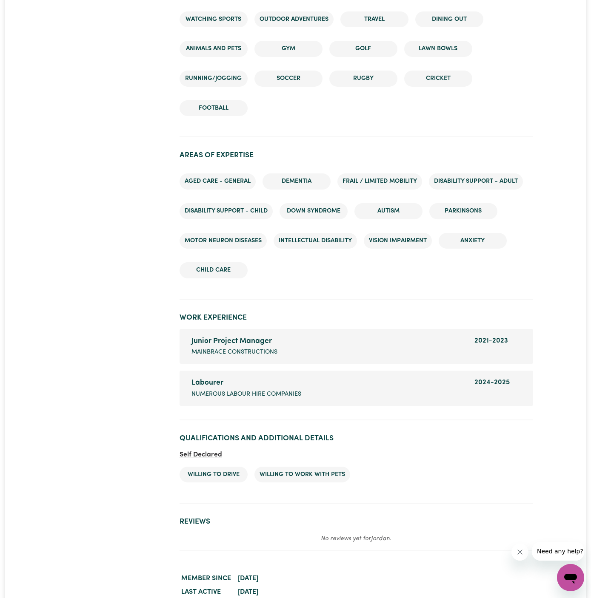
scroll to position [1362, 0]
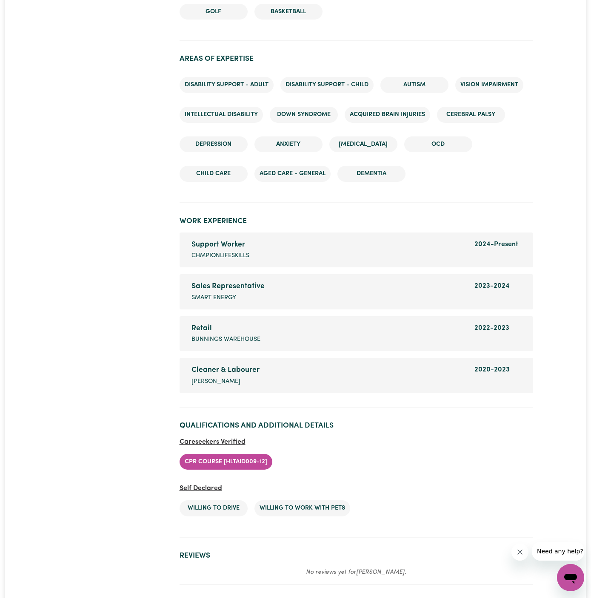
scroll to position [1302, 0]
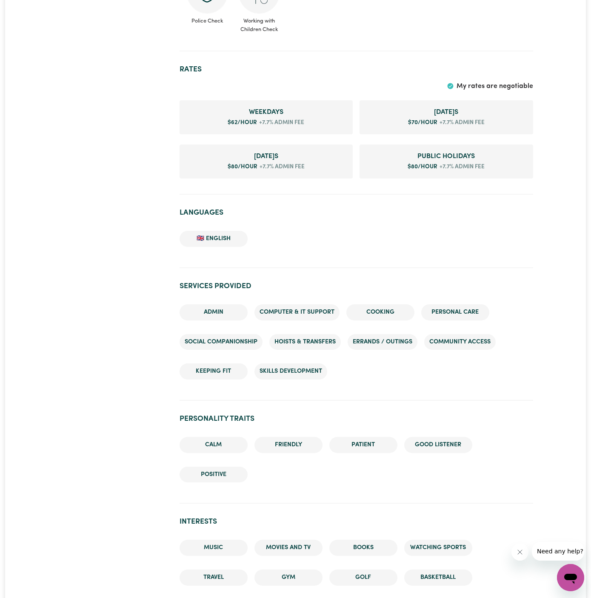
scroll to position [570, 0]
